Goal: Communication & Community: Answer question/provide support

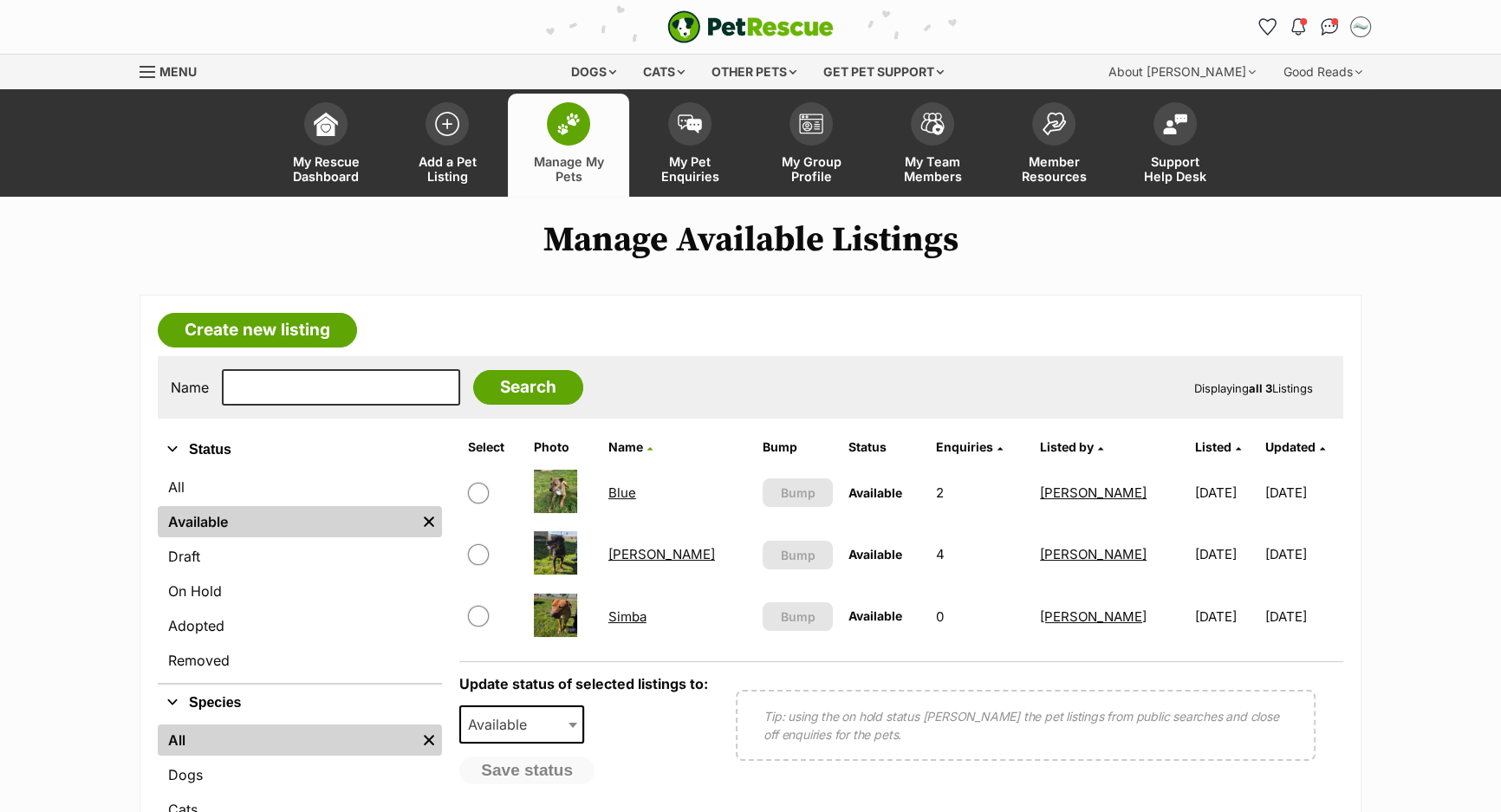
click at [631, 494] on link "Blue" at bounding box center [622, 492] width 27 height 16
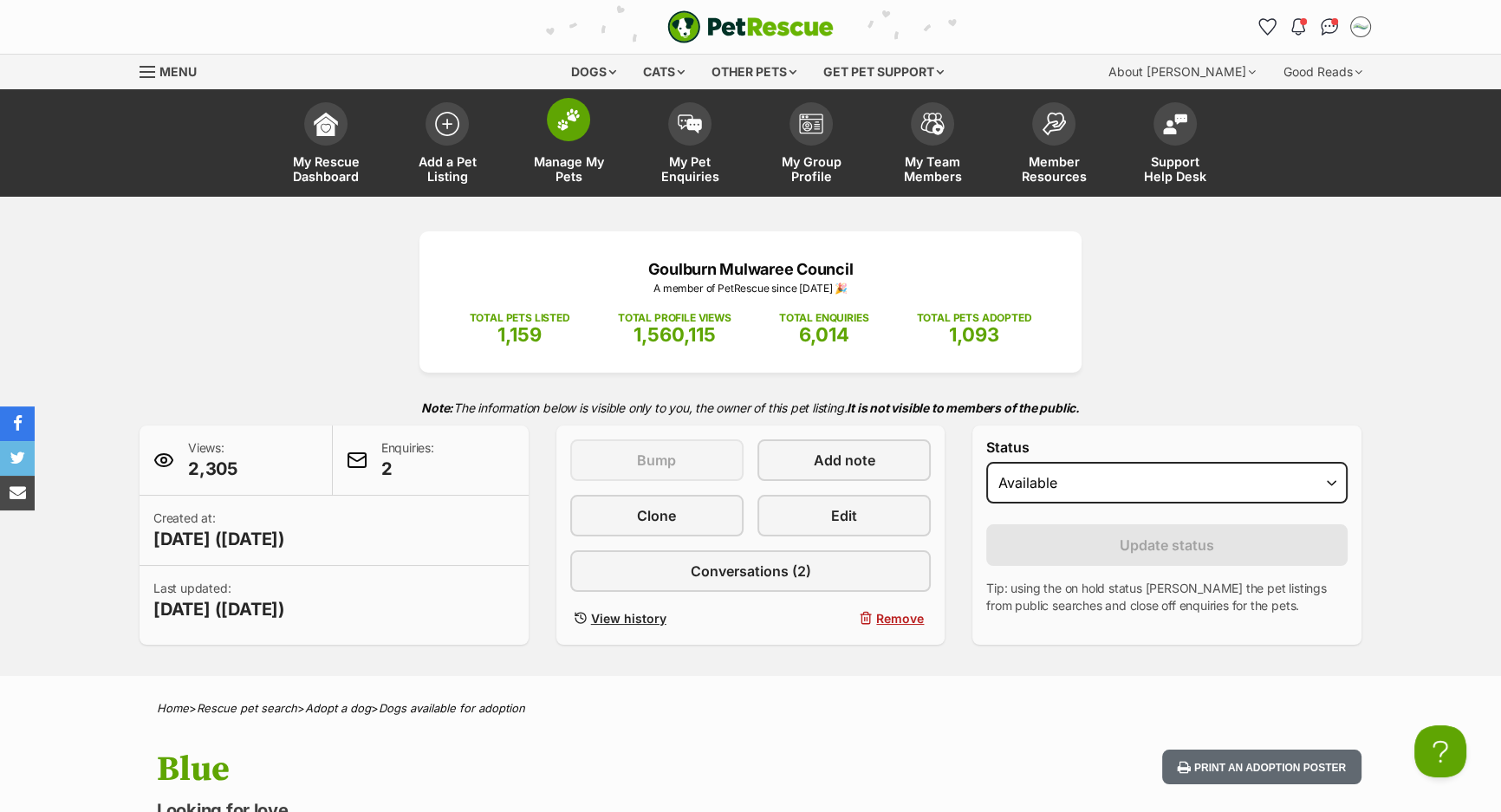
click at [573, 129] on img at bounding box center [568, 120] width 25 height 23
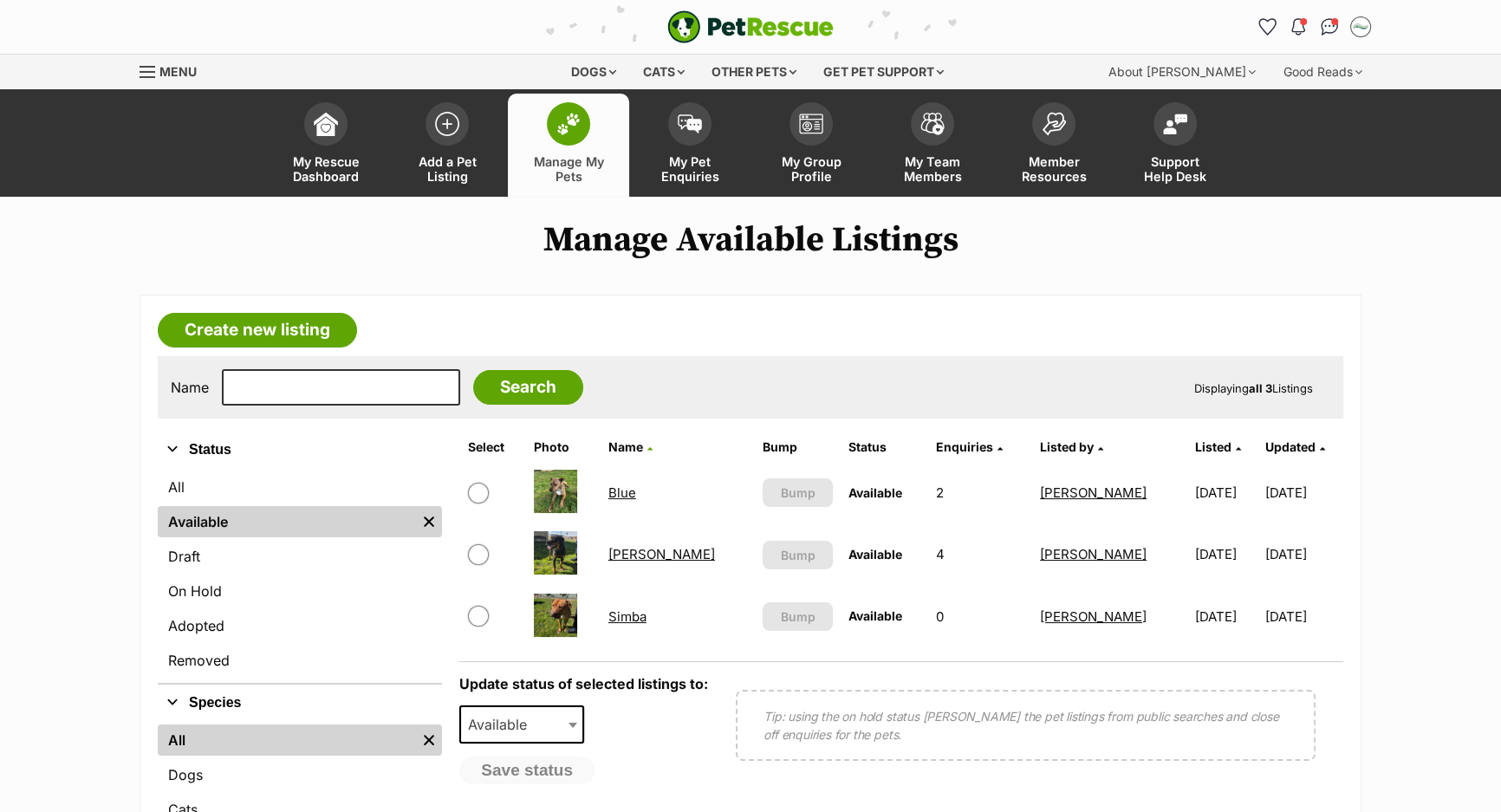
click at [659, 549] on link "[PERSON_NAME]" at bounding box center [661, 554] width 107 height 16
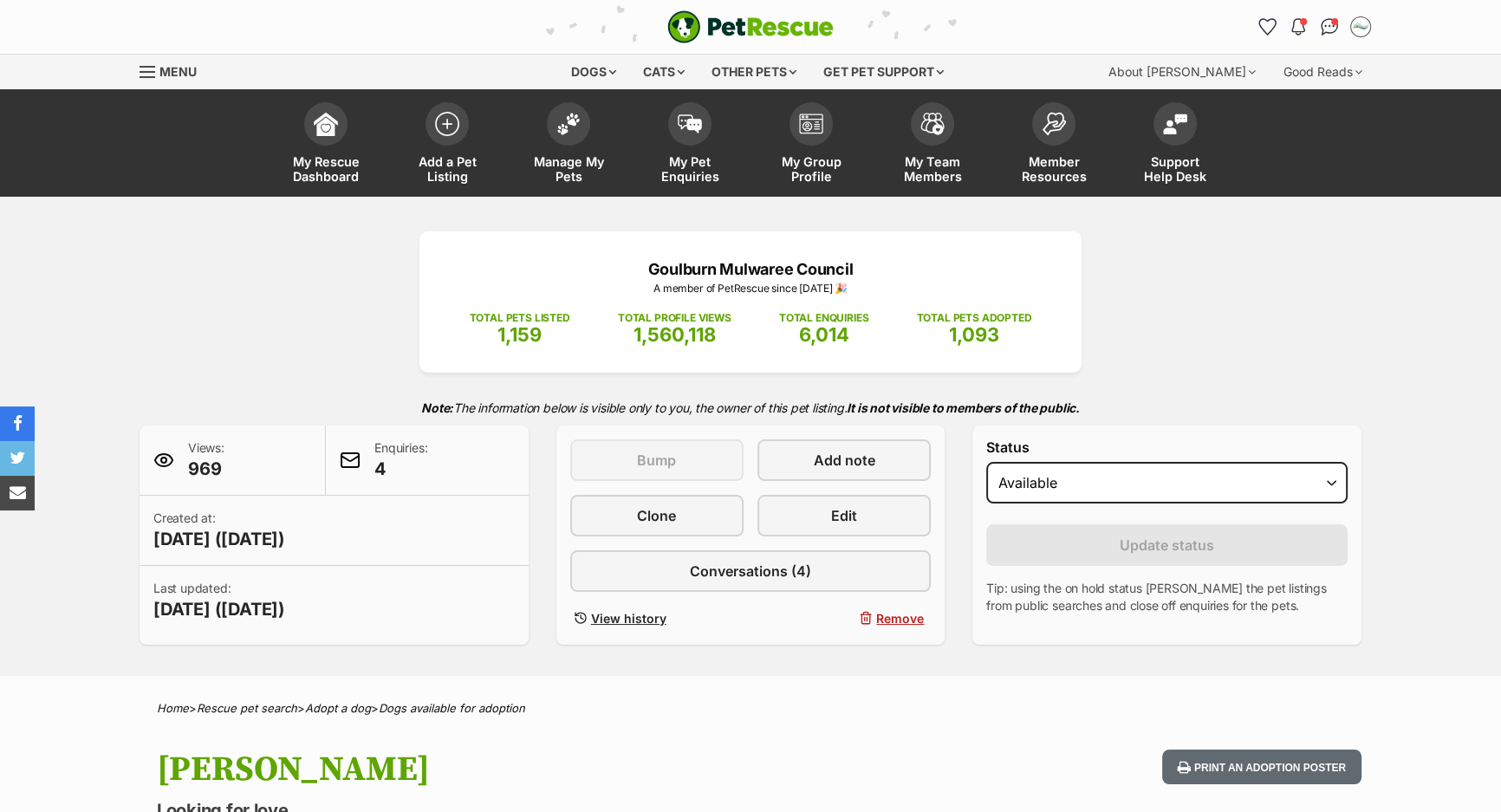
click at [674, 560] on link "Conversations (4)" at bounding box center [751, 571] width 362 height 42
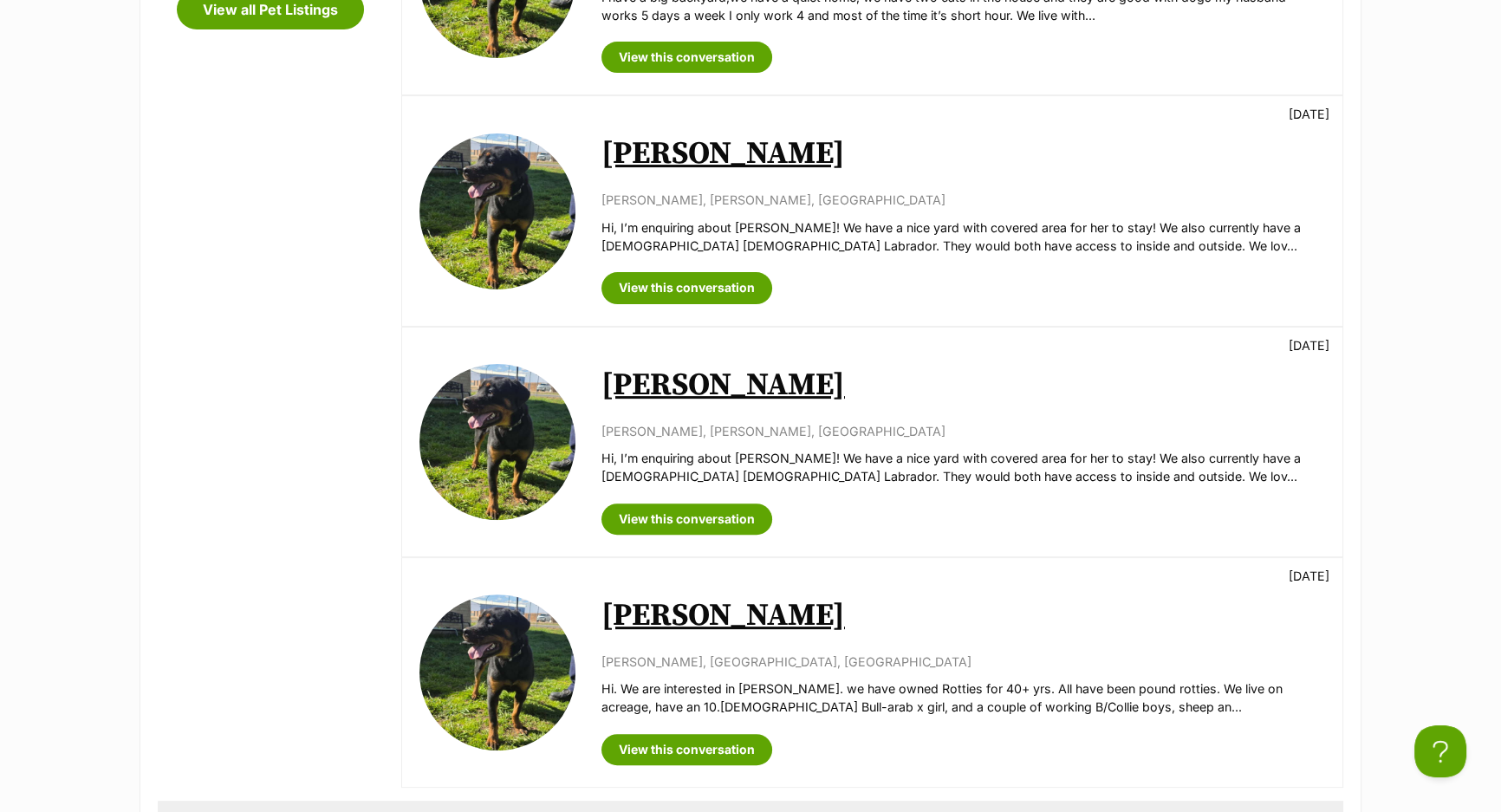
scroll to position [551, 0]
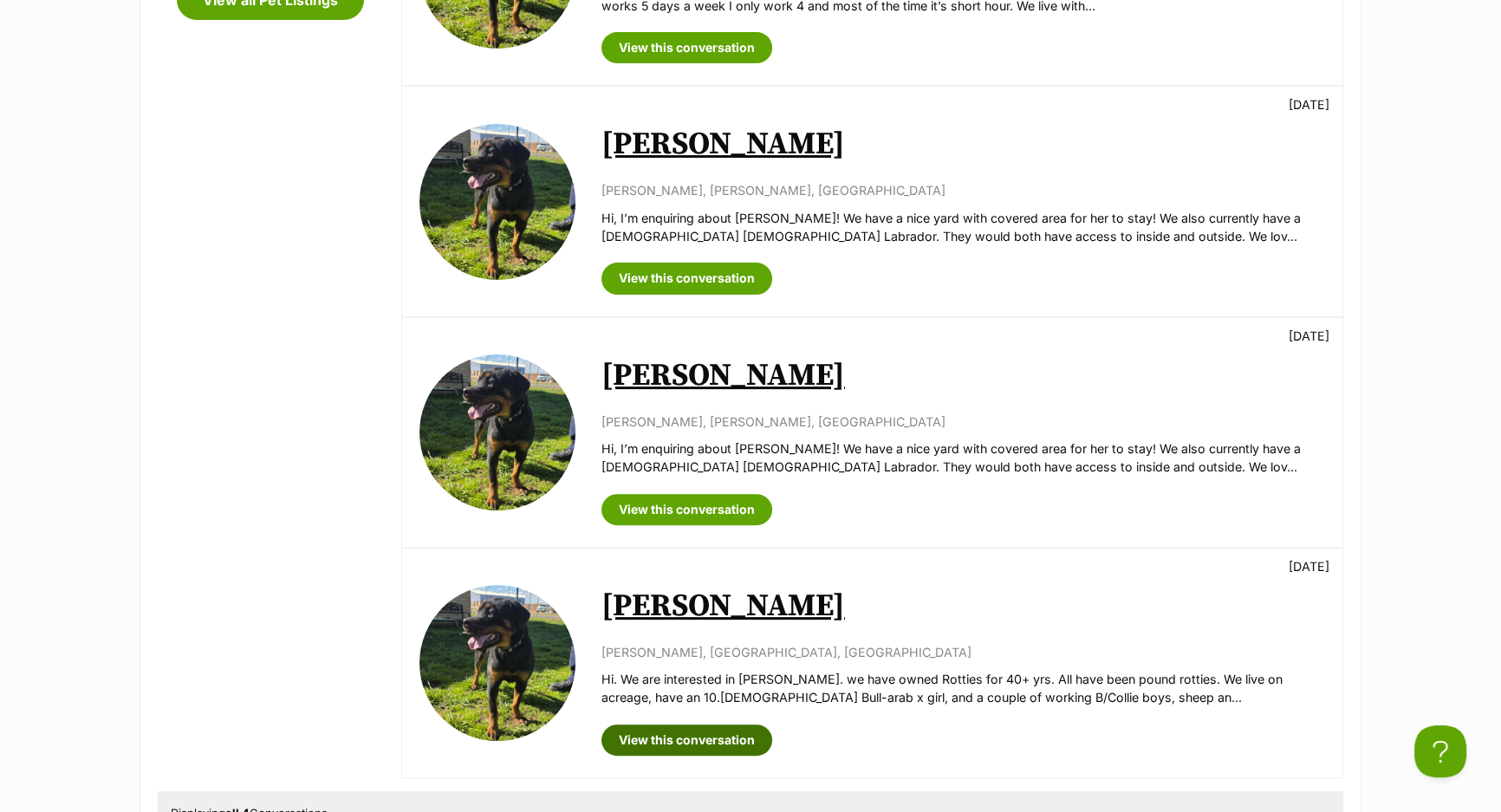
click at [696, 747] on link "View this conversation" at bounding box center [686, 740] width 171 height 31
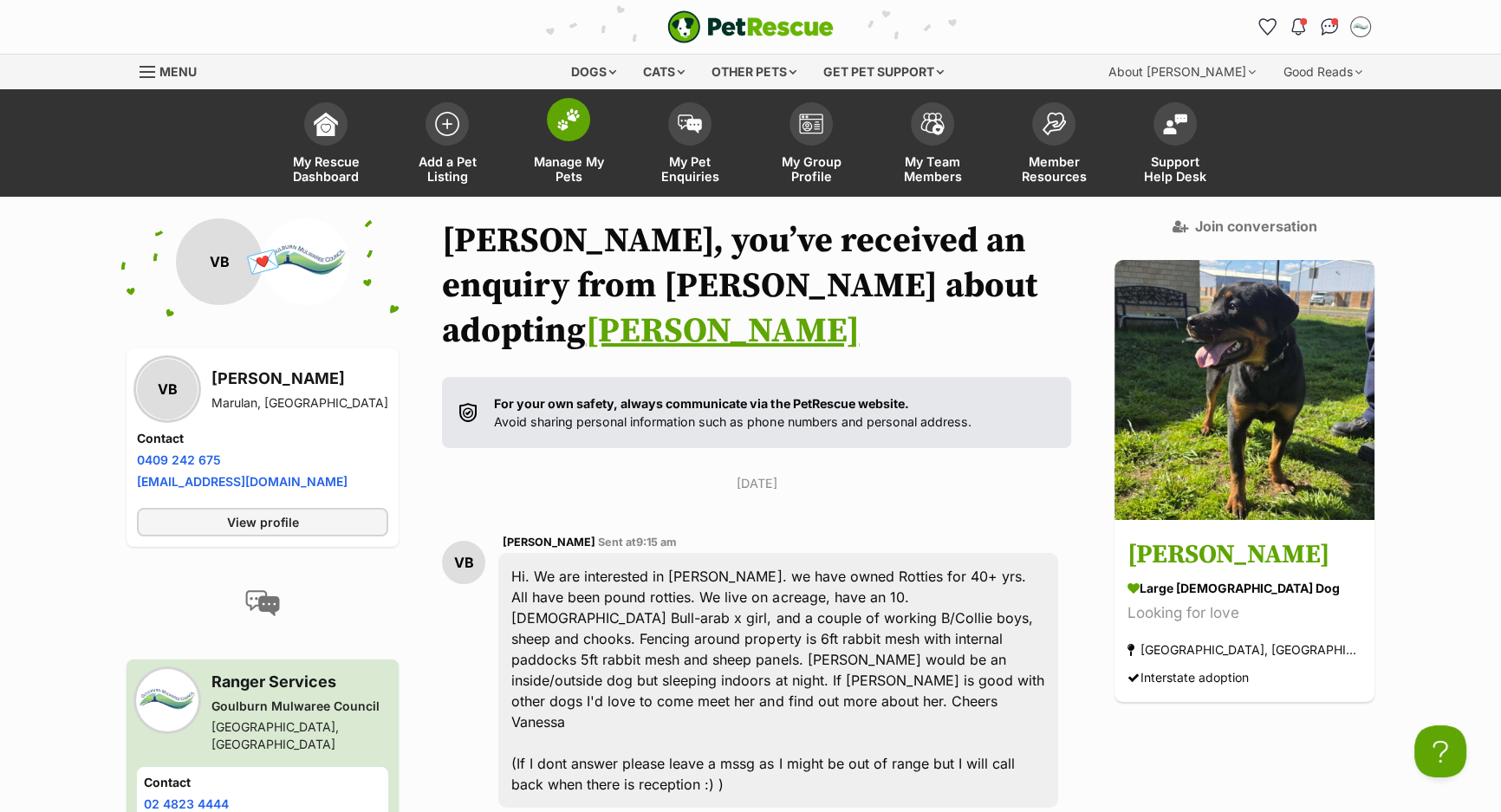
click at [577, 161] on span "Manage My Pets" at bounding box center [568, 169] width 78 height 29
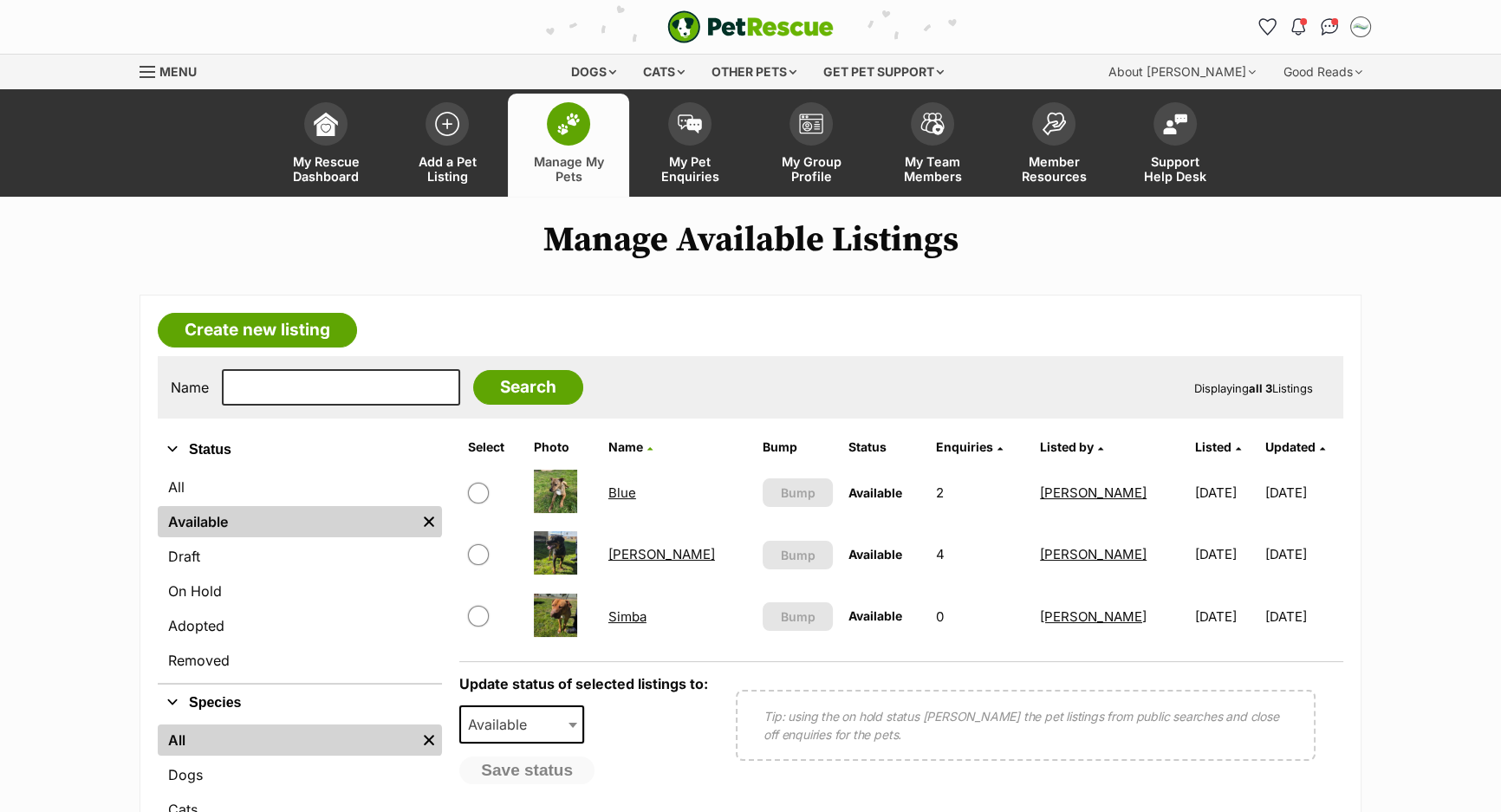
click at [640, 616] on link "Simba" at bounding box center [628, 617] width 38 height 16
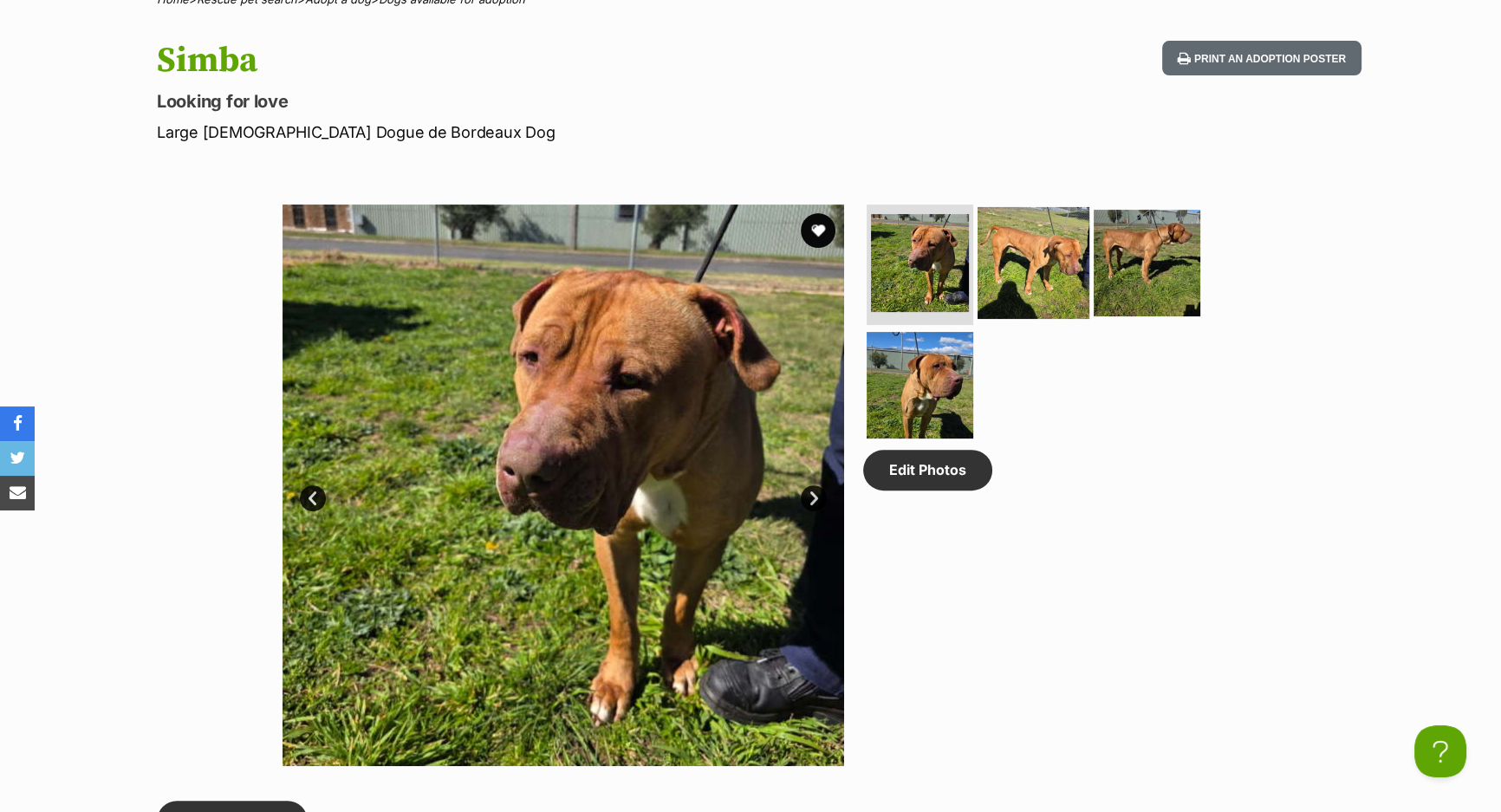
click at [1078, 292] on img at bounding box center [1033, 262] width 111 height 111
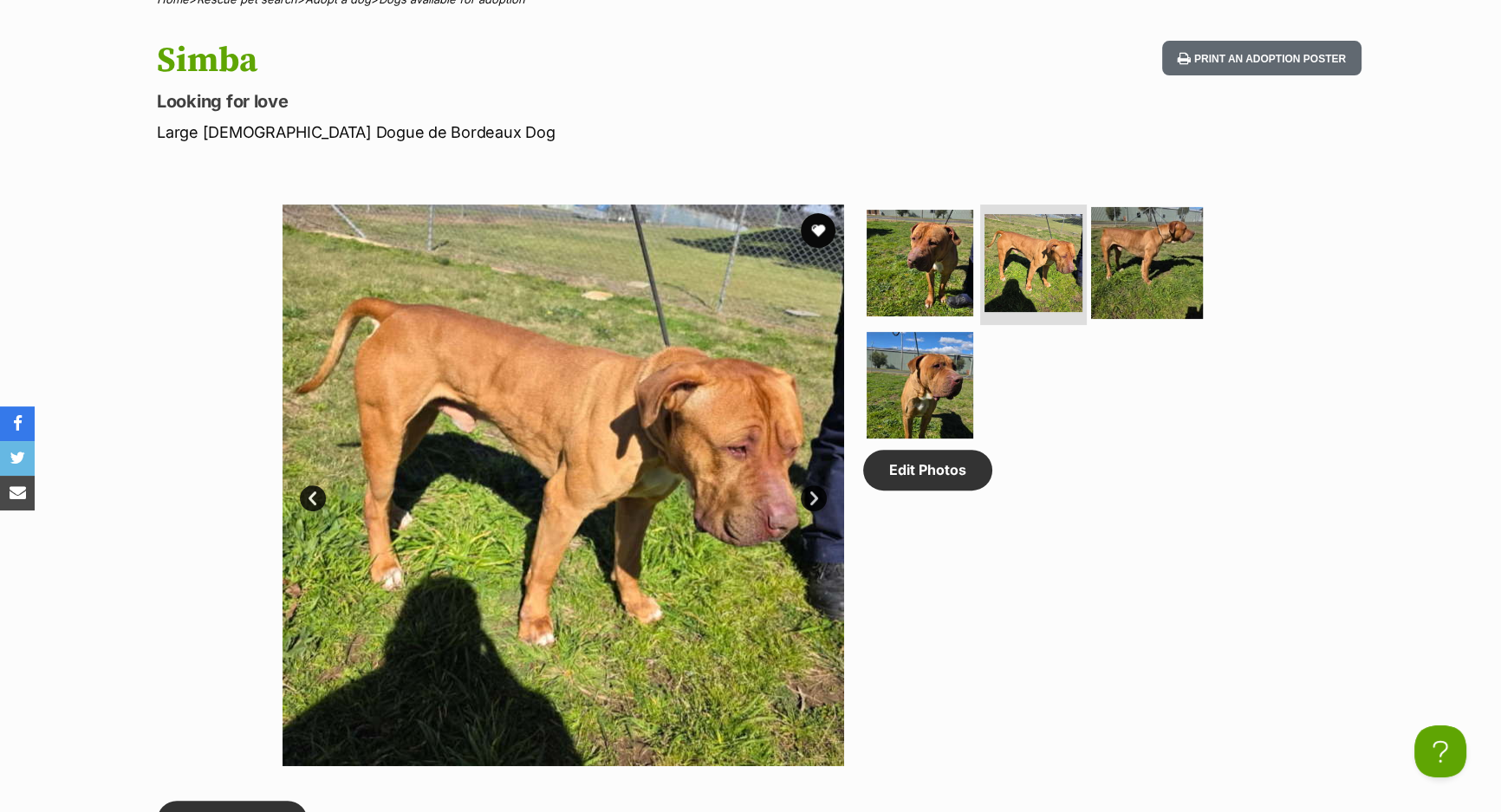
click at [1174, 273] on img at bounding box center [1147, 262] width 111 height 111
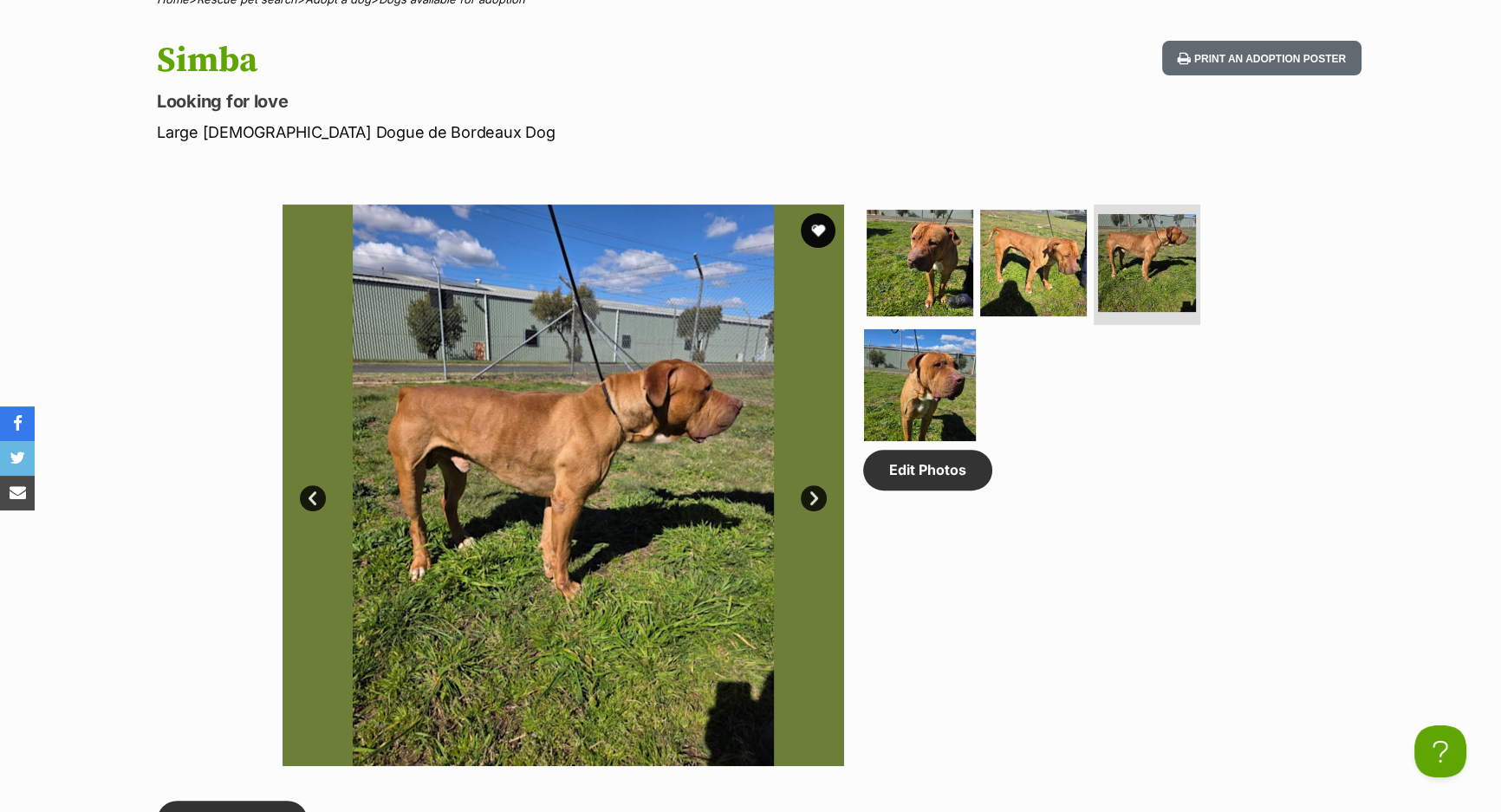
click at [954, 375] on img at bounding box center [920, 385] width 111 height 111
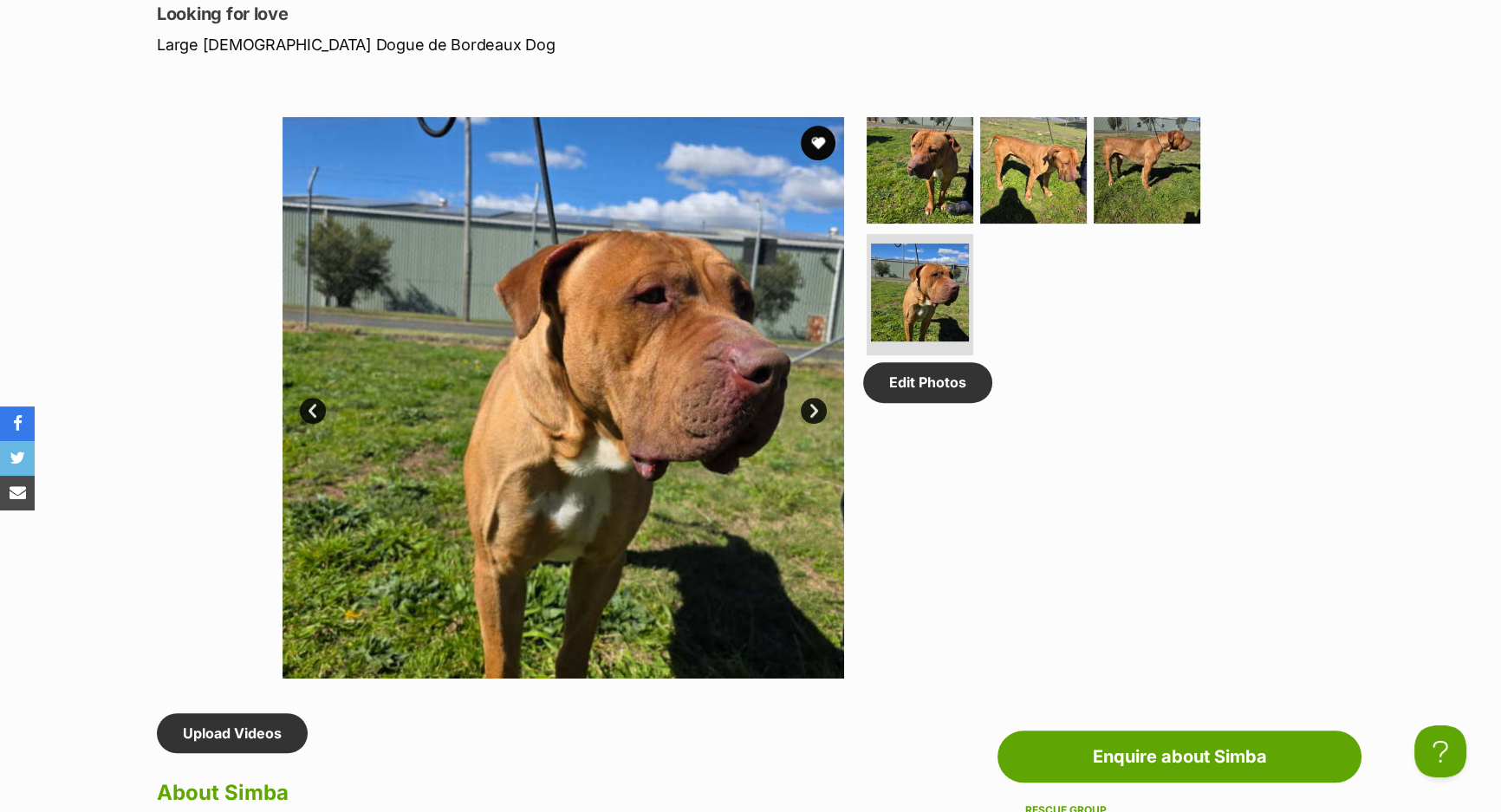
scroll to position [867, 0]
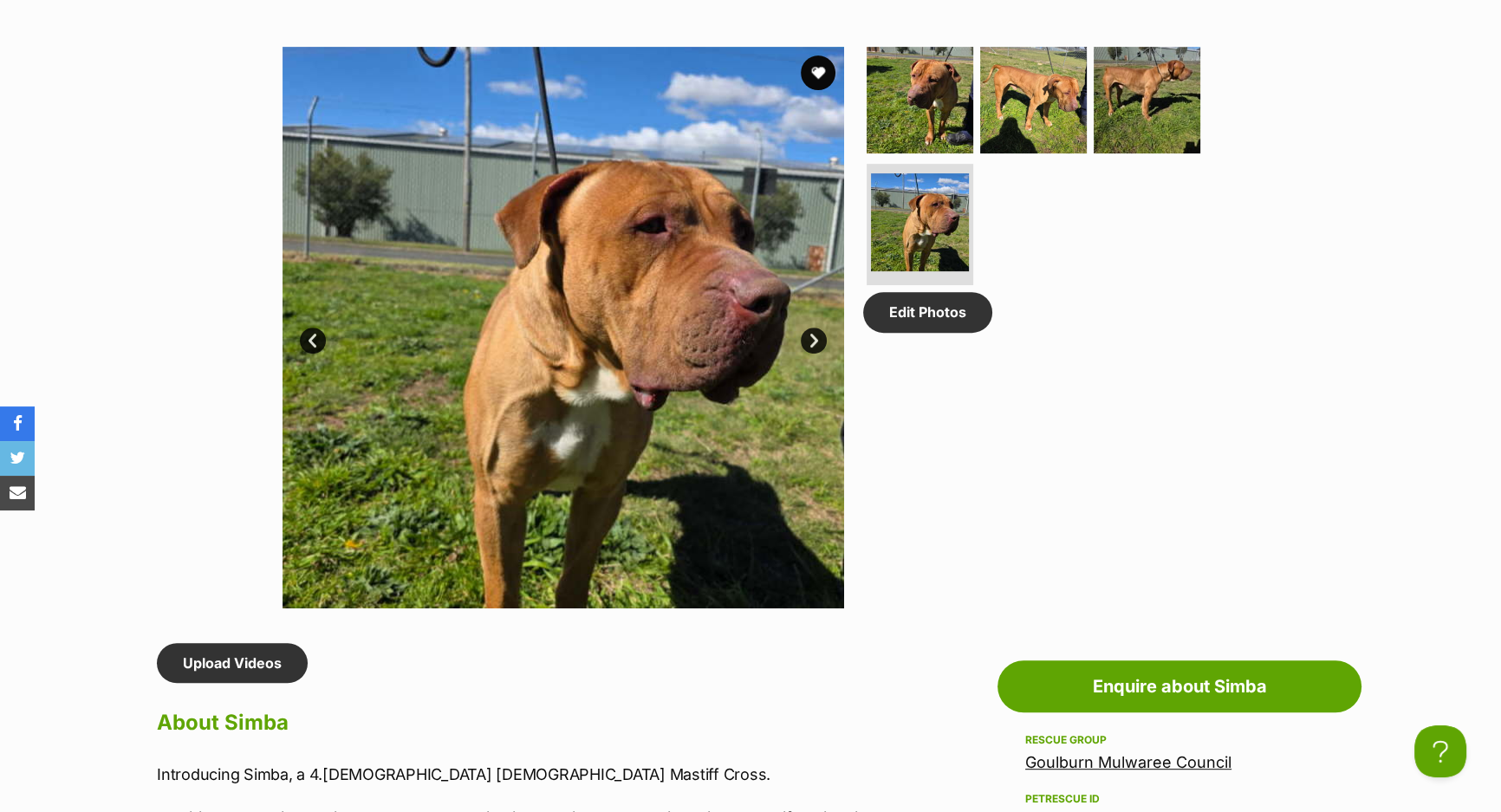
click at [818, 335] on link "Next" at bounding box center [814, 341] width 26 height 26
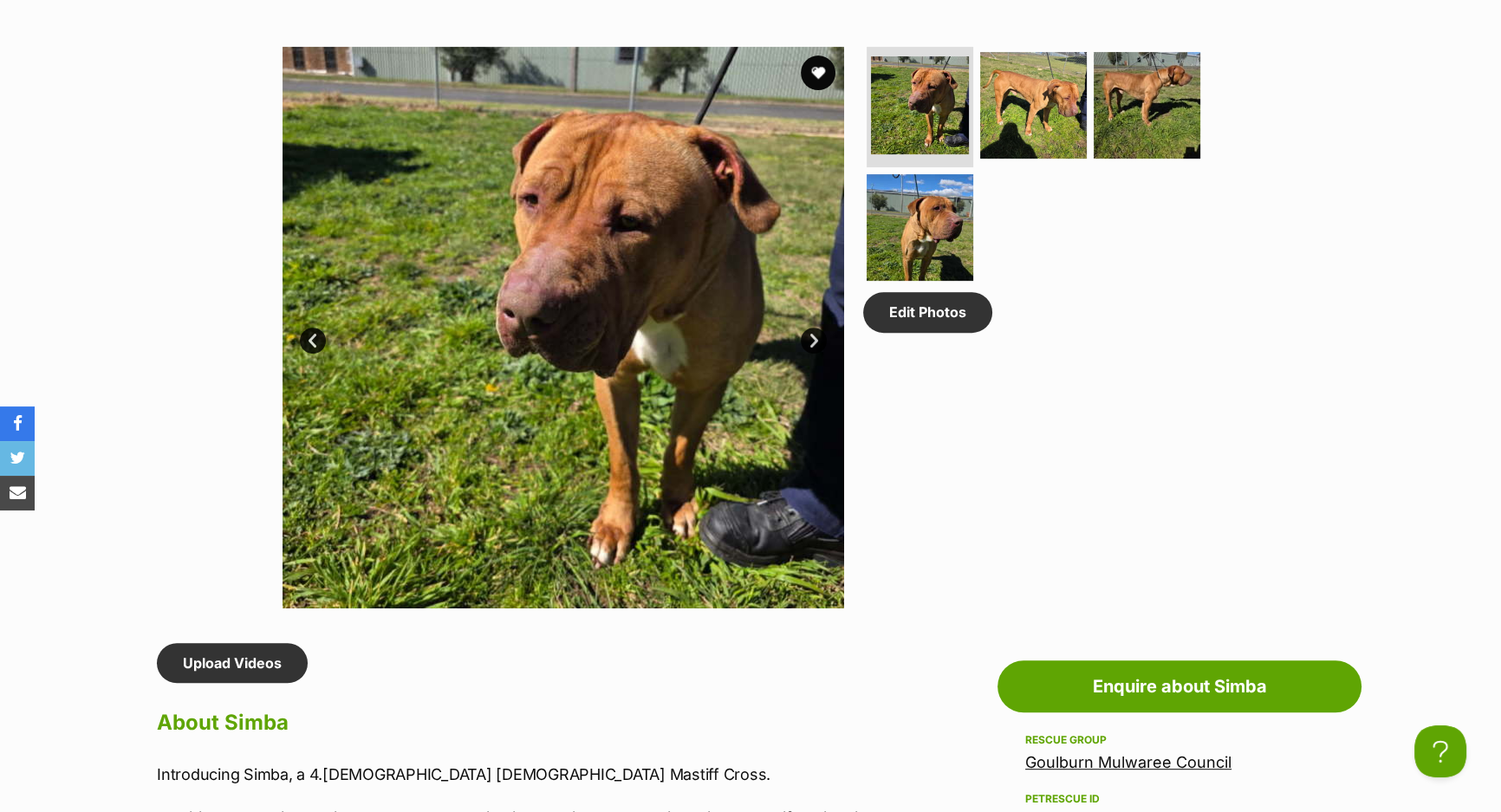
click at [818, 335] on link "Next" at bounding box center [814, 341] width 26 height 26
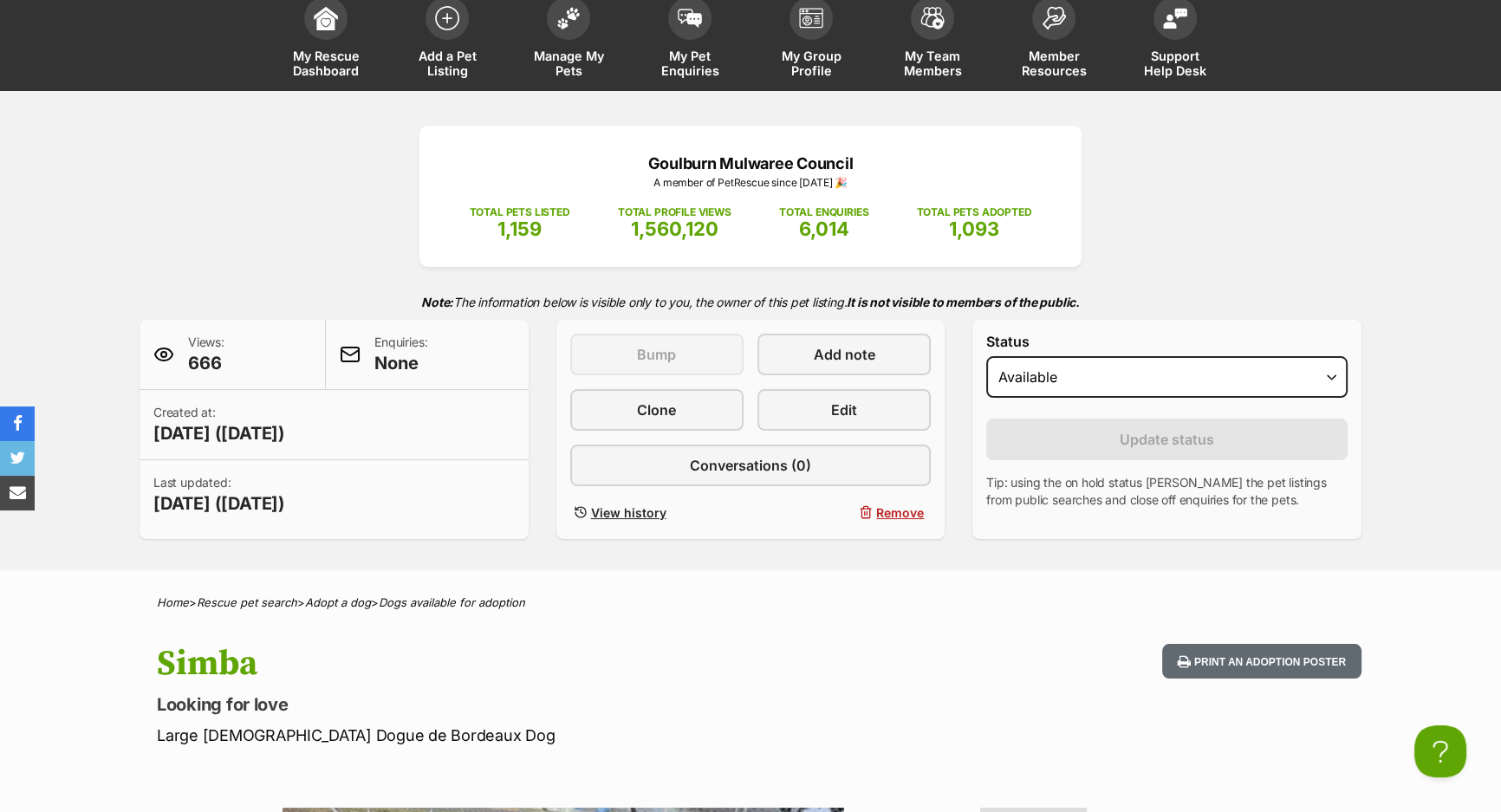
scroll to position [0, 0]
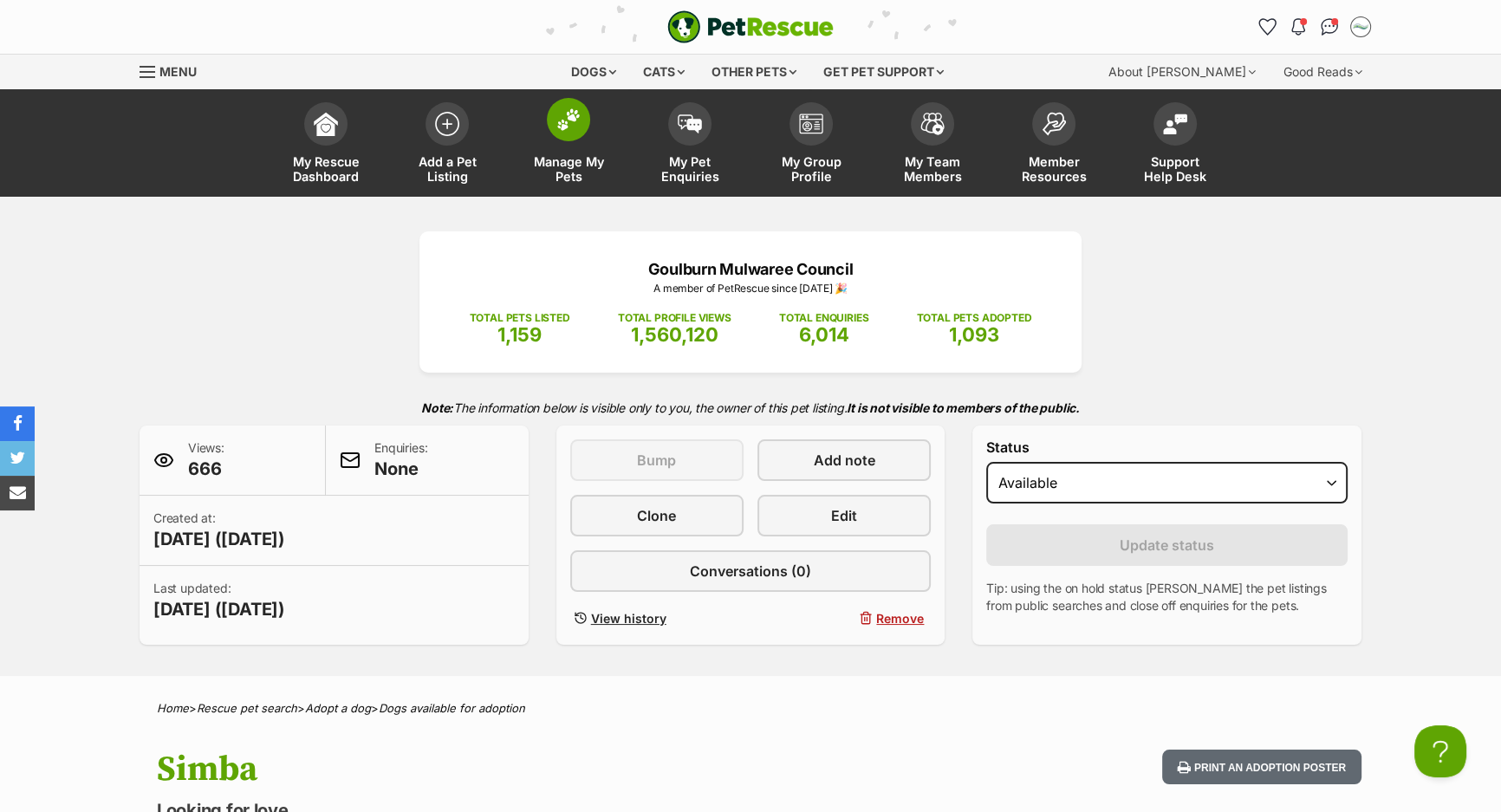
click at [573, 123] on img at bounding box center [568, 120] width 25 height 23
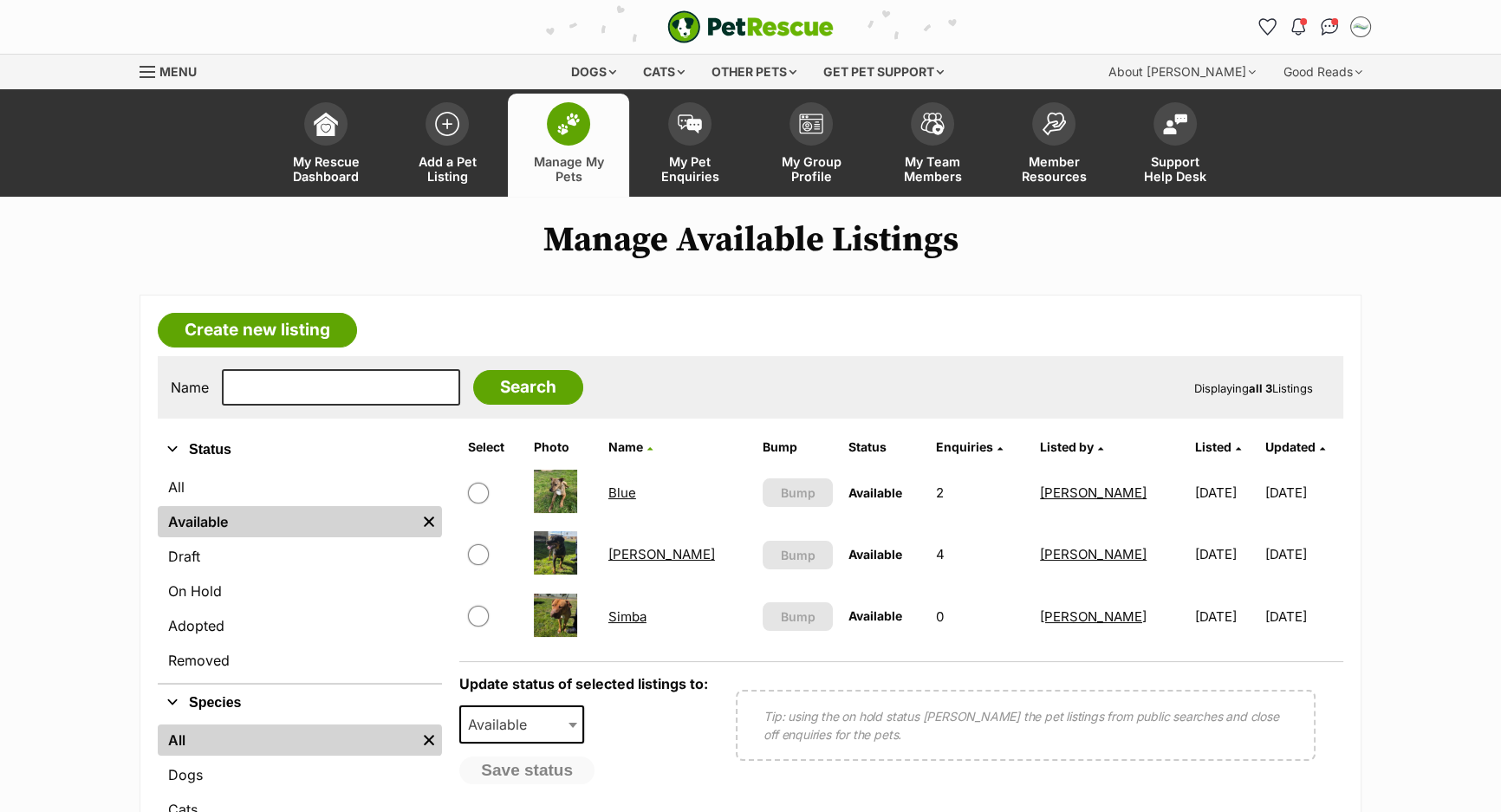
click at [654, 557] on link "[PERSON_NAME]" at bounding box center [661, 554] width 107 height 16
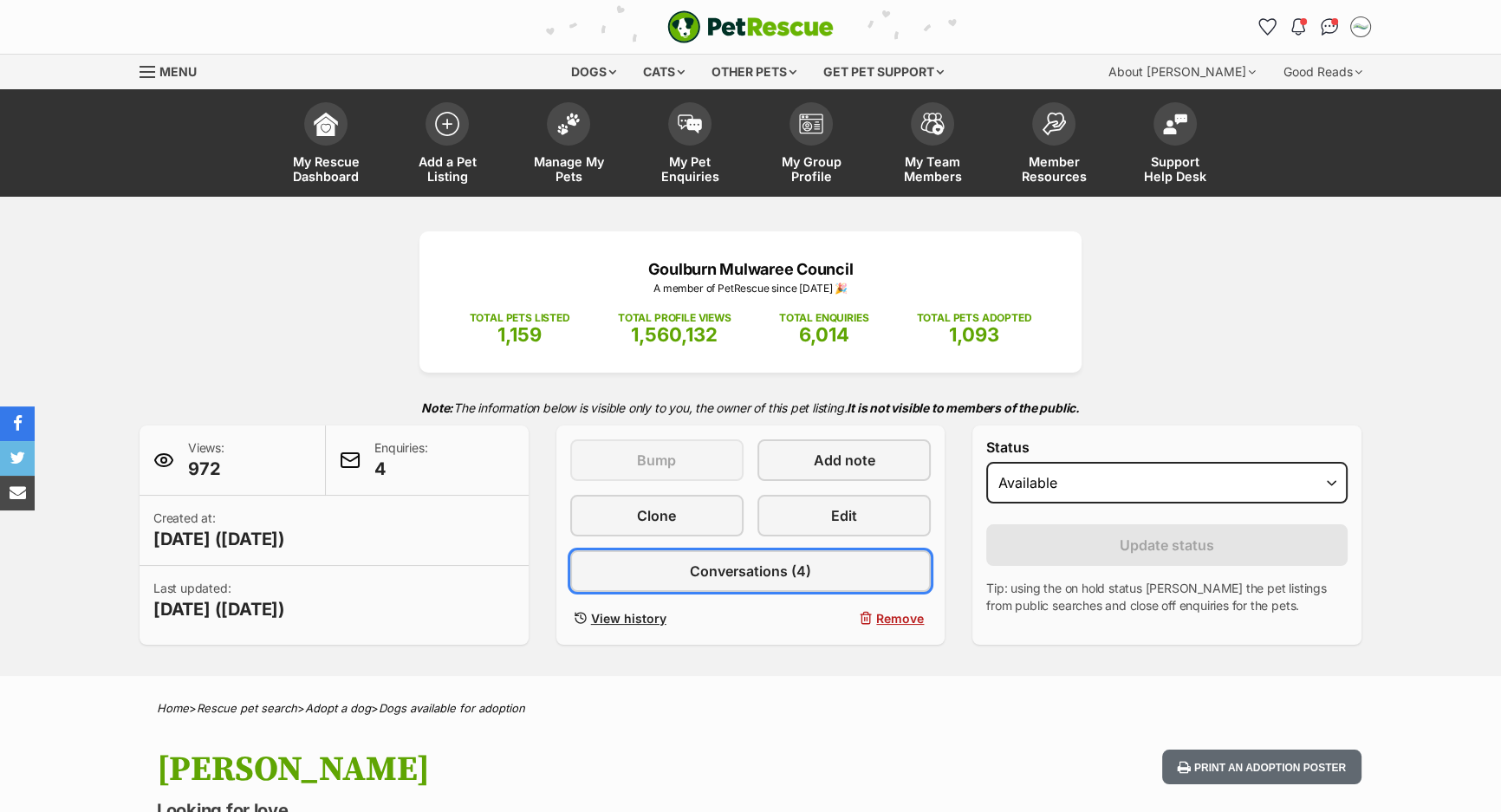
click at [789, 585] on link "Conversations (4)" at bounding box center [751, 571] width 362 height 42
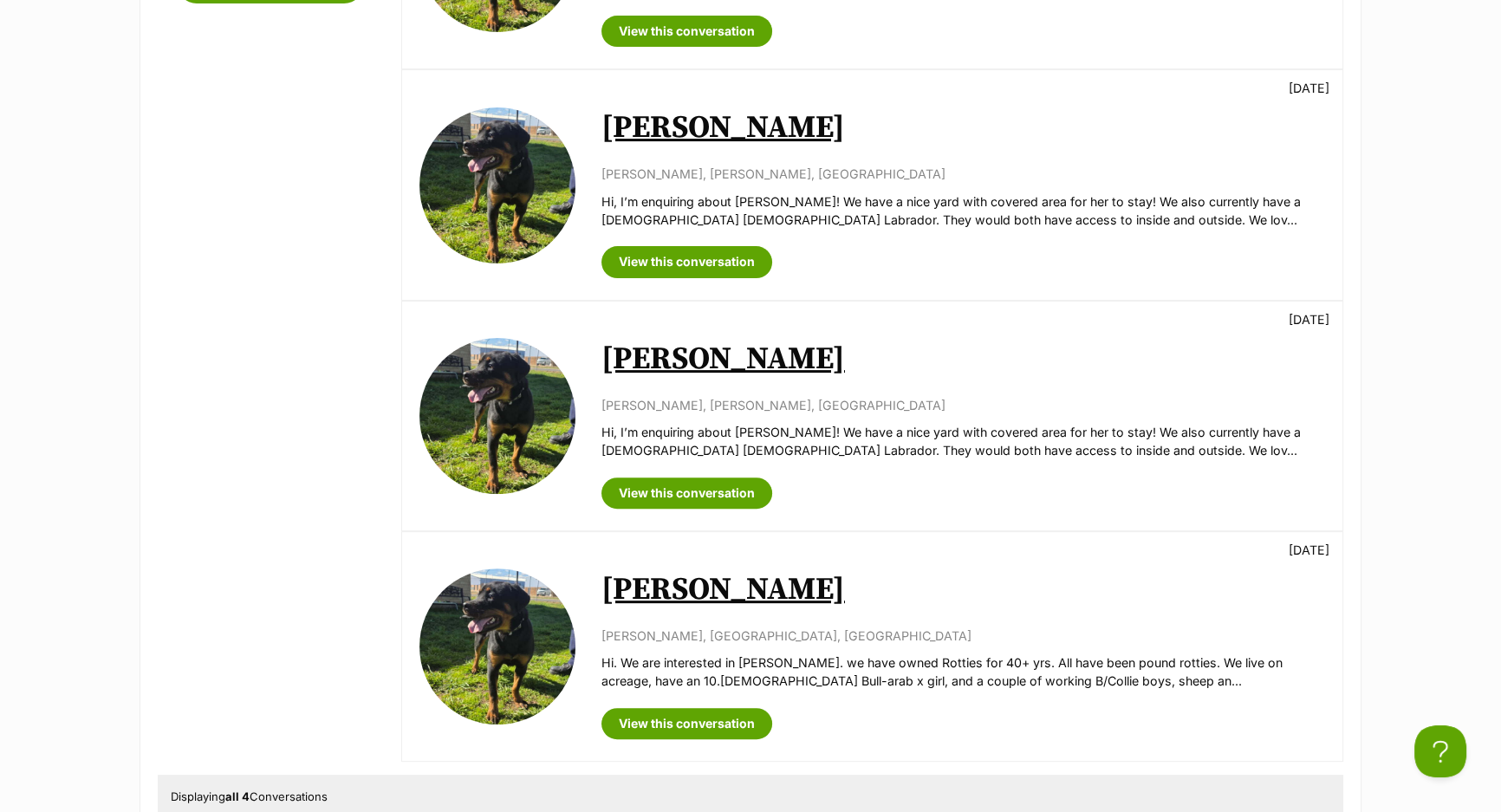
scroll to position [472, 0]
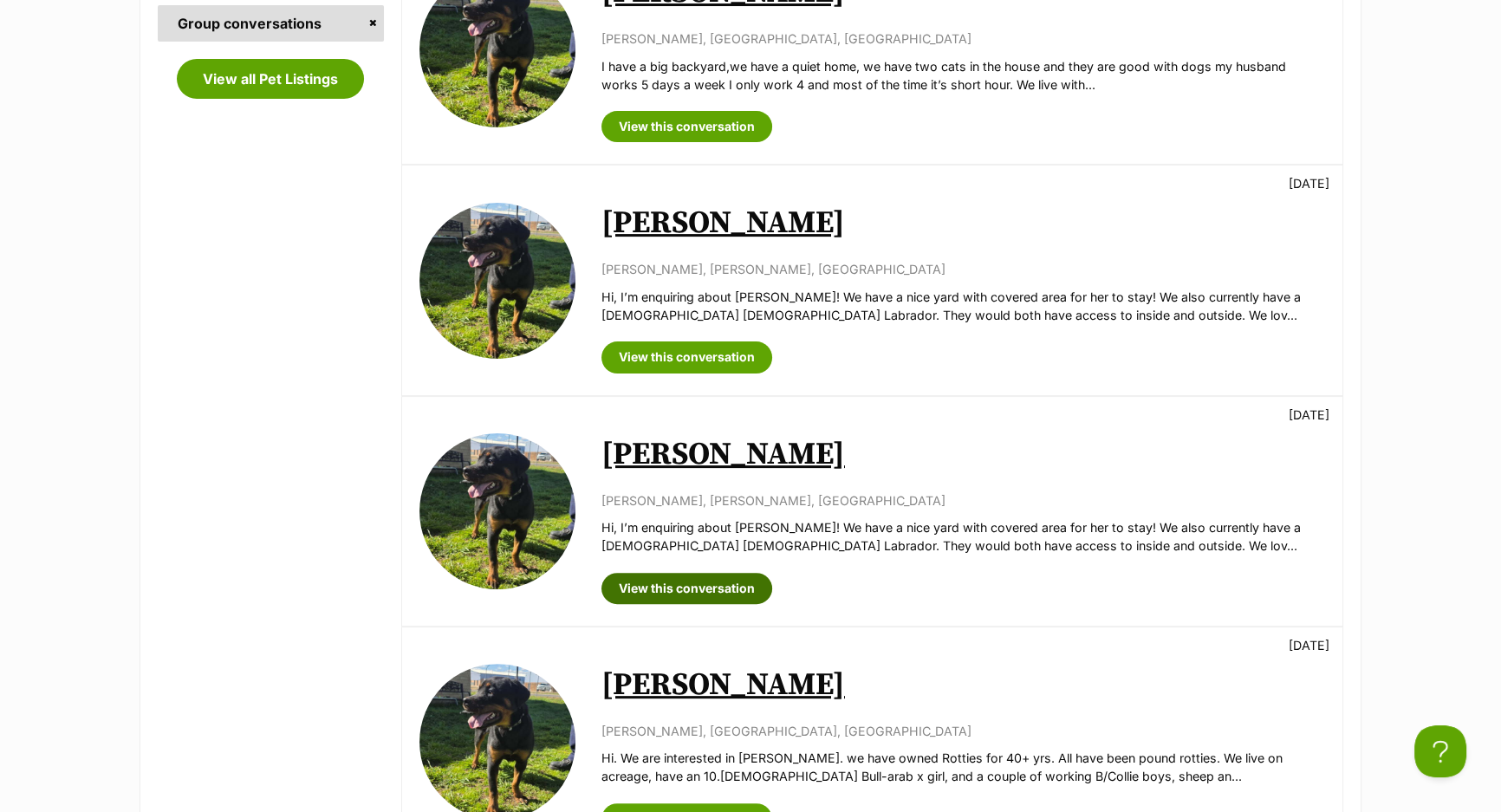
click at [636, 587] on link "View this conversation" at bounding box center [686, 588] width 171 height 31
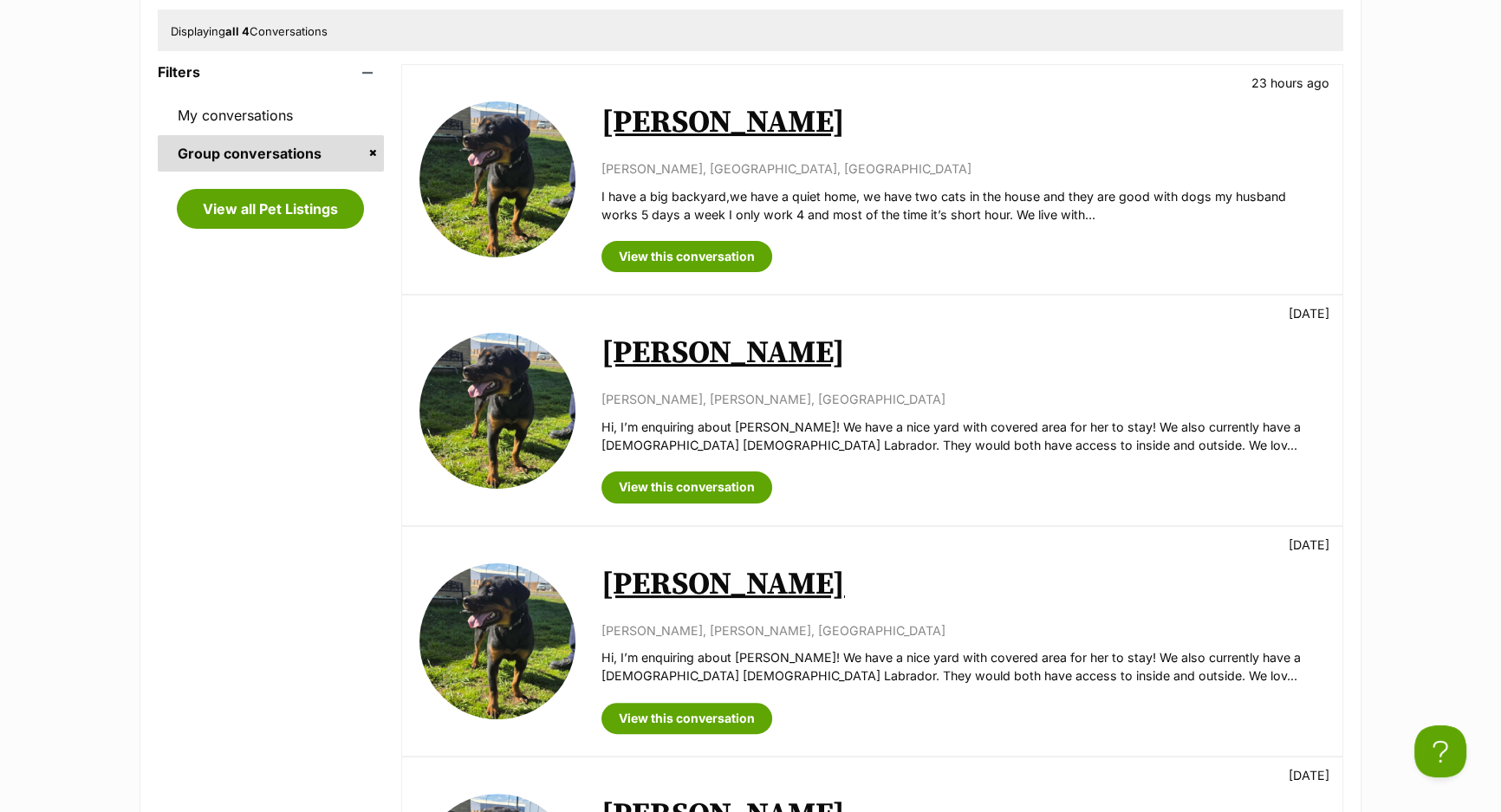
scroll to position [314, 0]
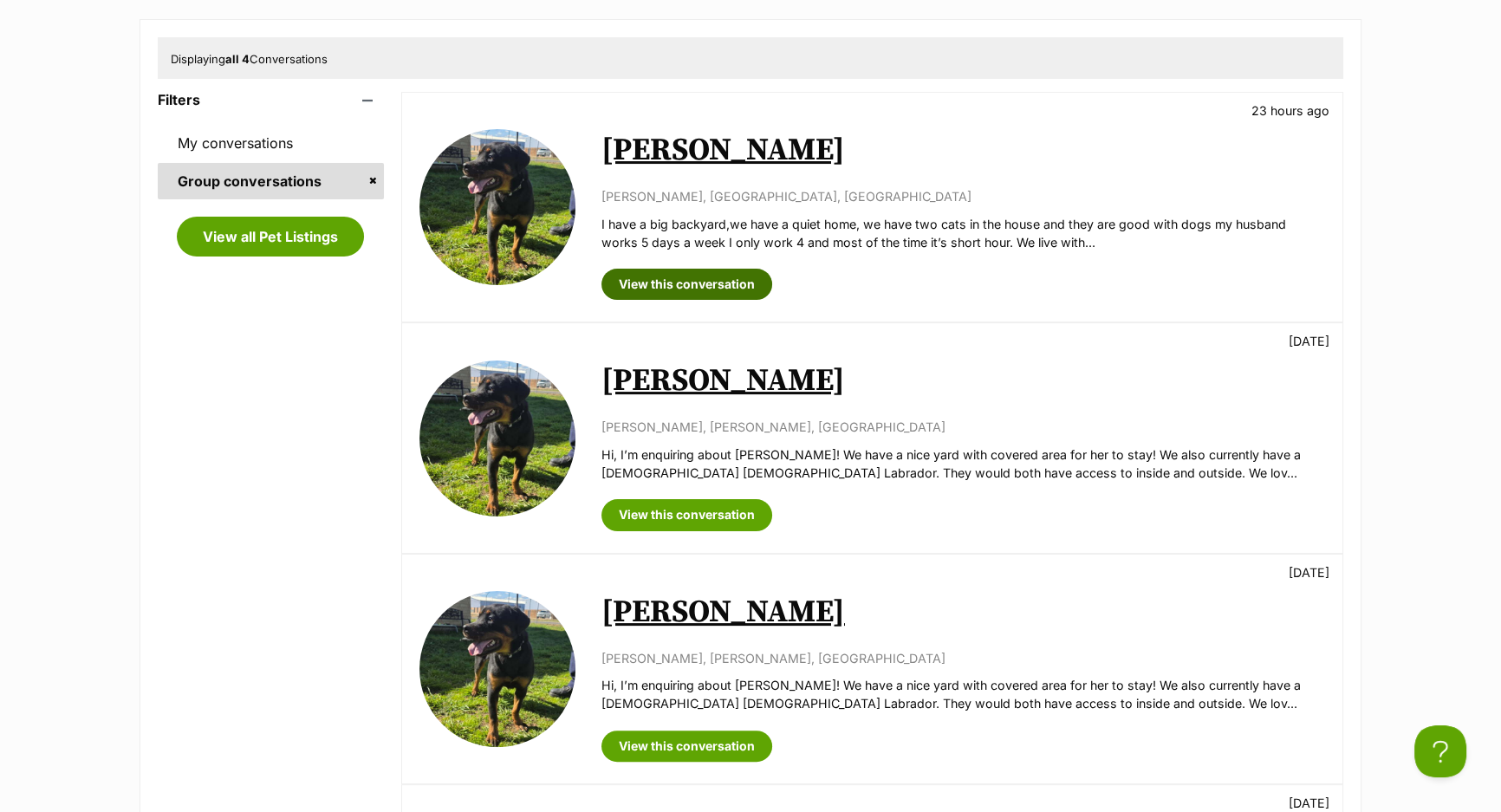
click at [701, 293] on link "View this conversation" at bounding box center [686, 284] width 171 height 31
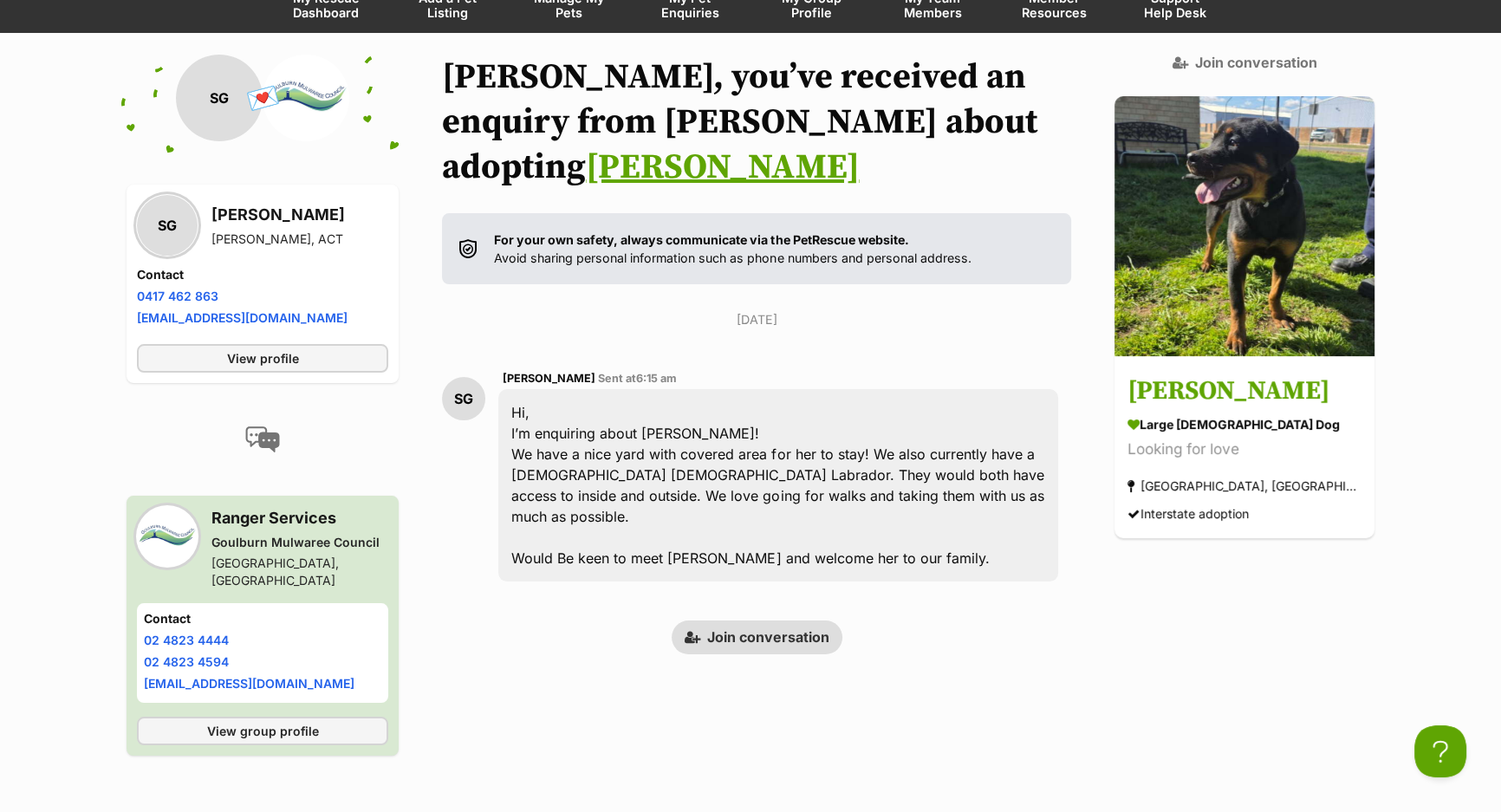
scroll to position [177, 0]
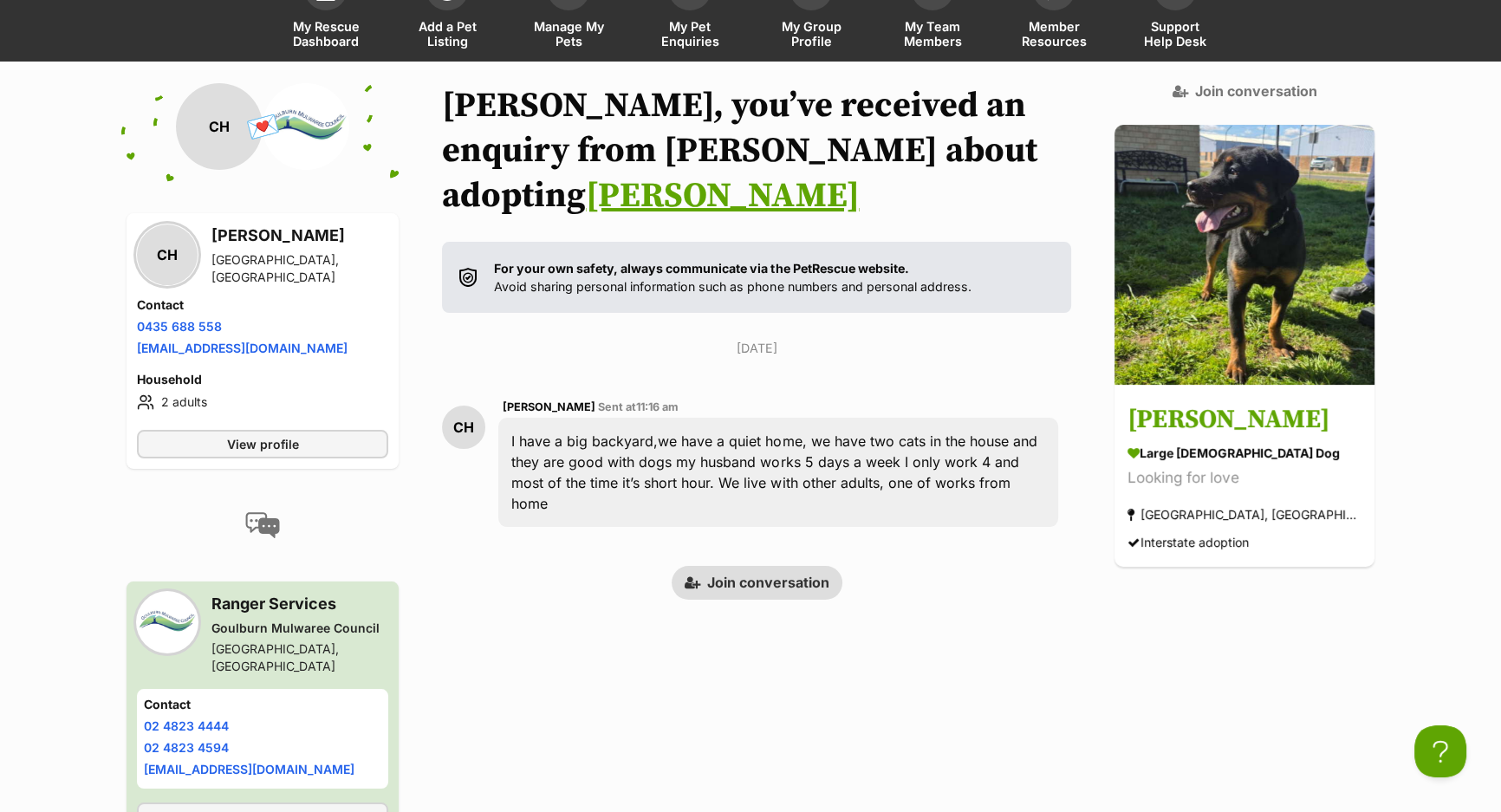
drag, startPoint x: 874, startPoint y: 414, endPoint x: 988, endPoint y: 444, distance: 117.9
click at [988, 444] on div "I have a big backyard,we have a quiet home, we have two cats in the house and t…" at bounding box center [778, 472] width 560 height 110
